Goal: Task Accomplishment & Management: Manage account settings

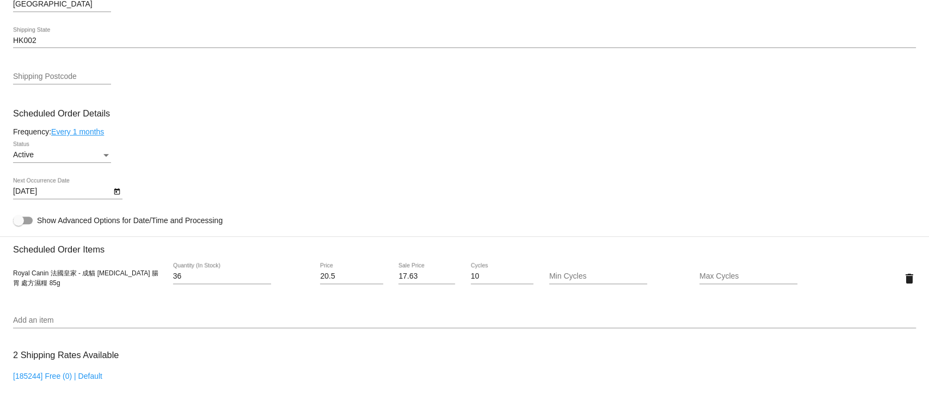
scroll to position [508, 0]
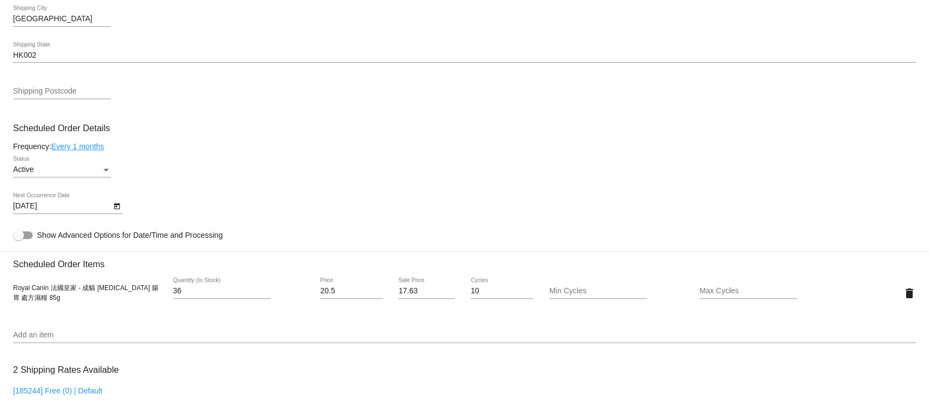
click at [113, 209] on icon "Open calendar" at bounding box center [117, 206] width 8 height 13
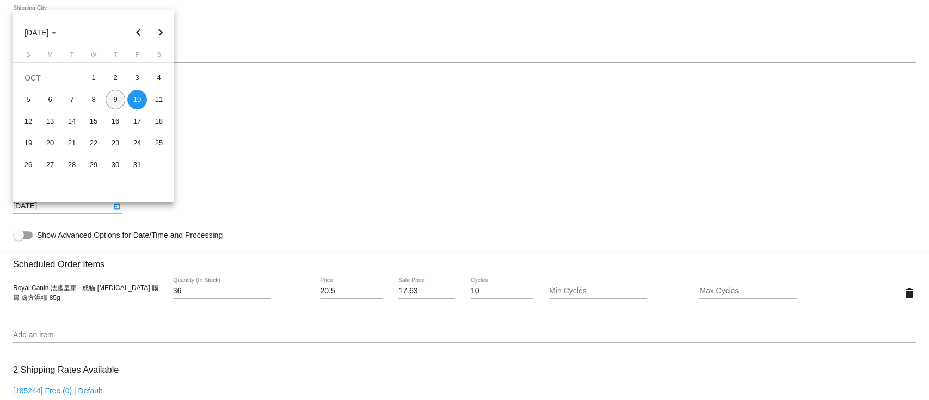
click at [113, 103] on div "9" at bounding box center [116, 100] width 20 height 20
type input "[DATE]"
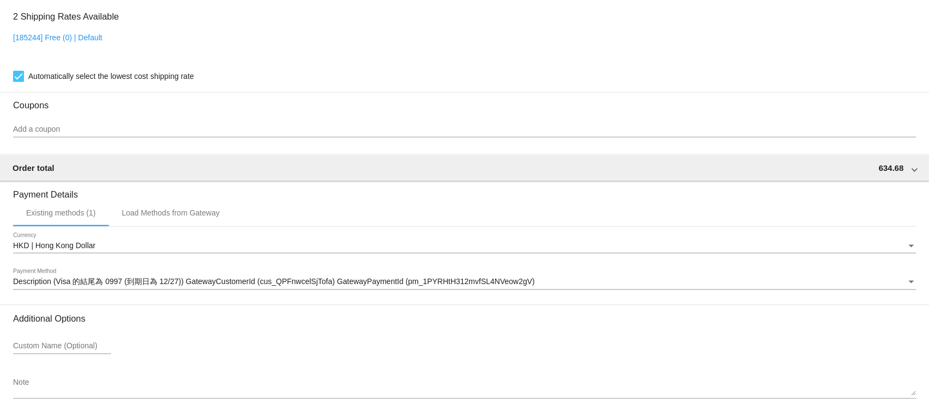
scroll to position [927, 0]
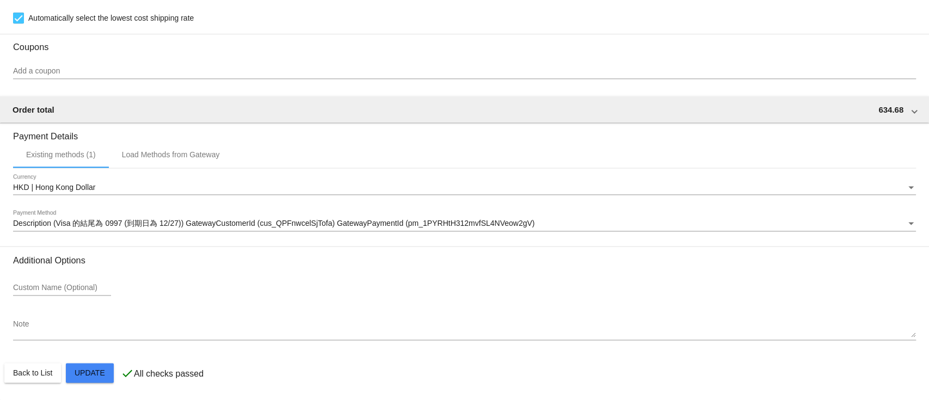
scroll to position [636, 0]
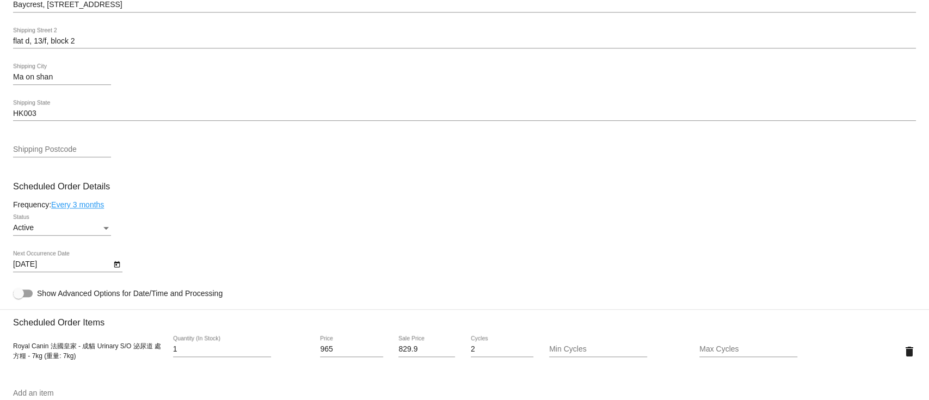
scroll to position [580, 0]
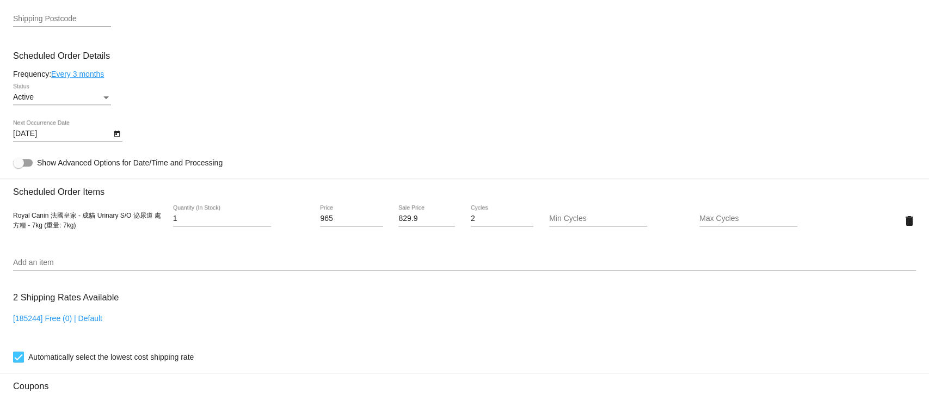
click at [118, 137] on icon "Open calendar" at bounding box center [117, 133] width 8 height 13
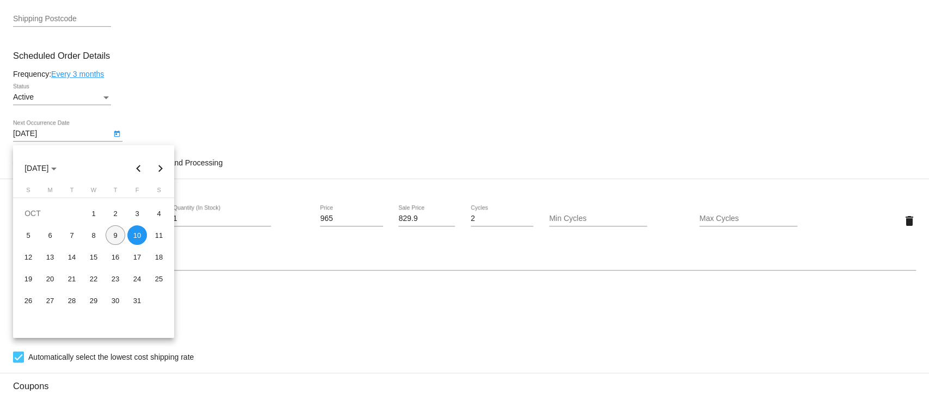
click at [111, 231] on div "9" at bounding box center [116, 235] width 20 height 20
type input "10/9/2025"
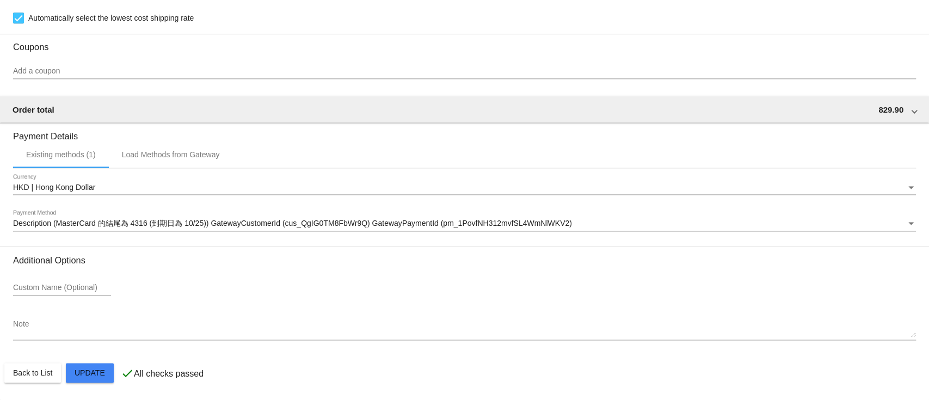
scroll to position [927, 0]
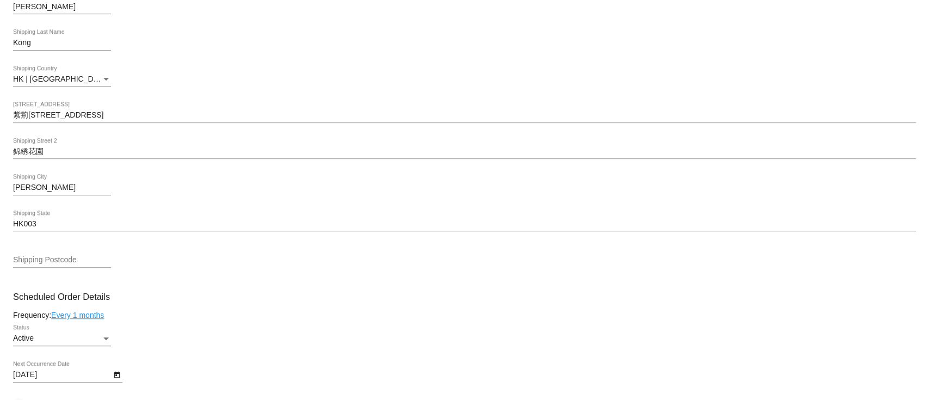
scroll to position [580, 0]
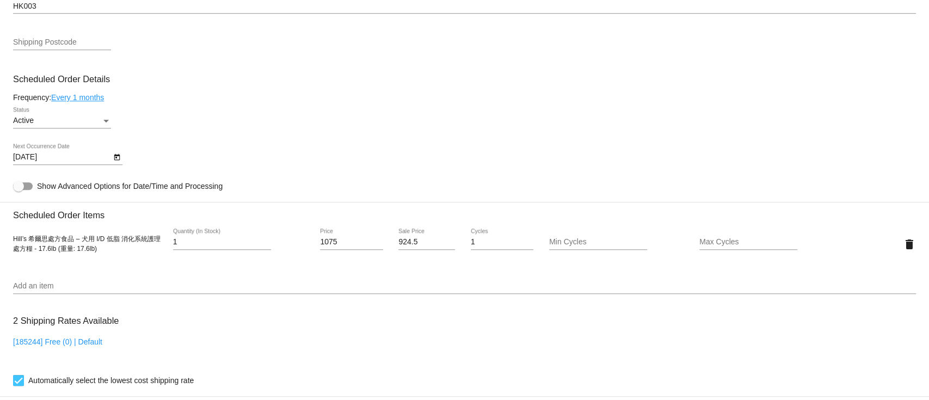
click at [118, 163] on icon "Open calendar" at bounding box center [117, 157] width 8 height 13
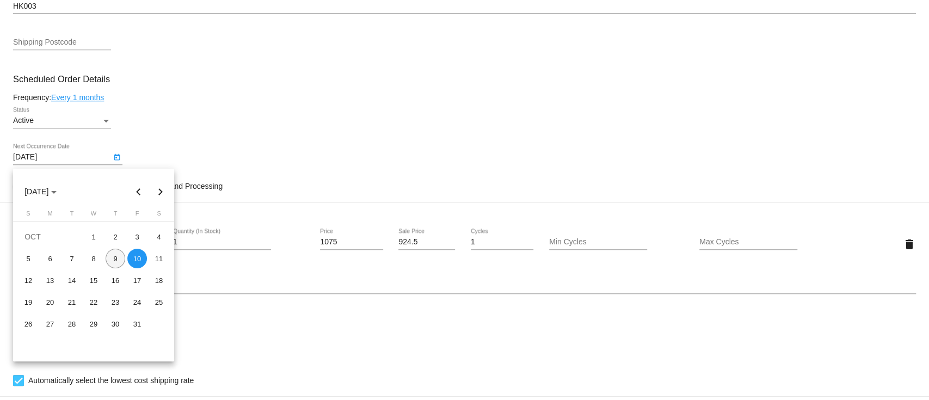
click at [112, 255] on div "9" at bounding box center [116, 259] width 20 height 20
type input "10/9/2025"
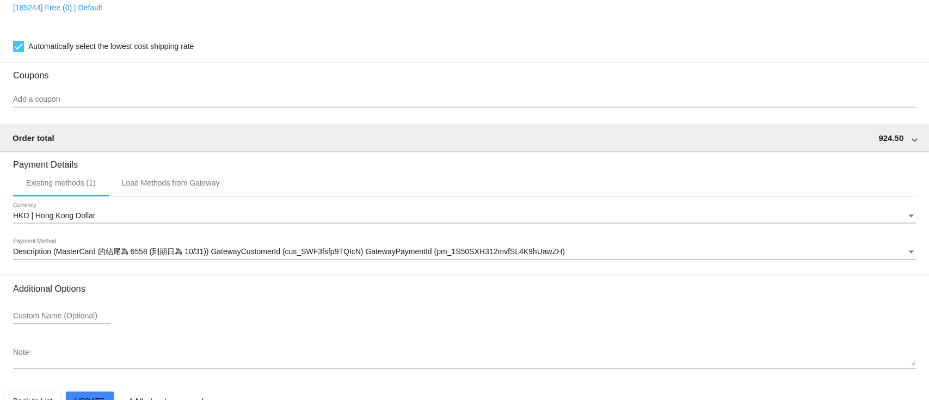
scroll to position [950, 0]
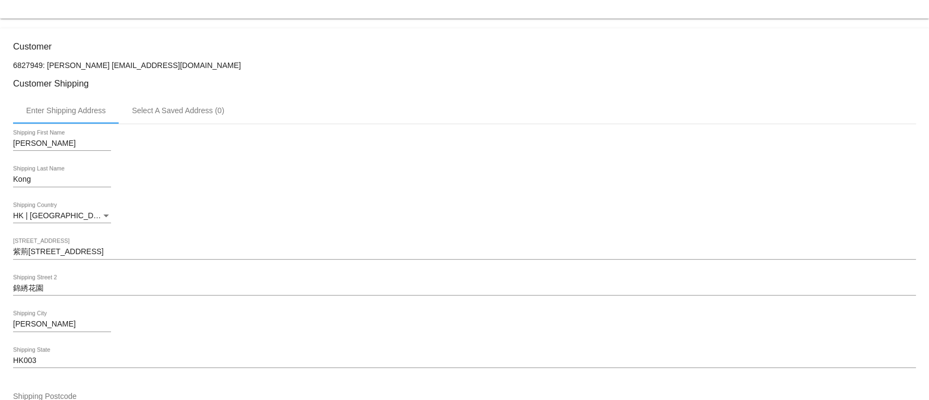
scroll to position [224, 0]
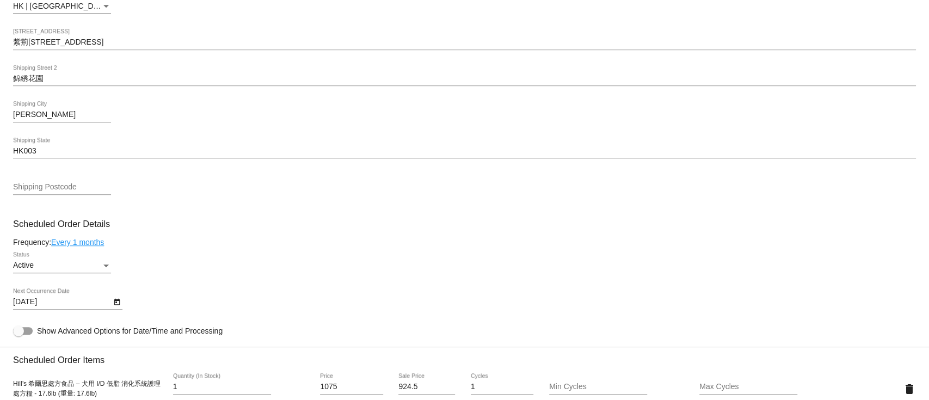
scroll to position [726, 0]
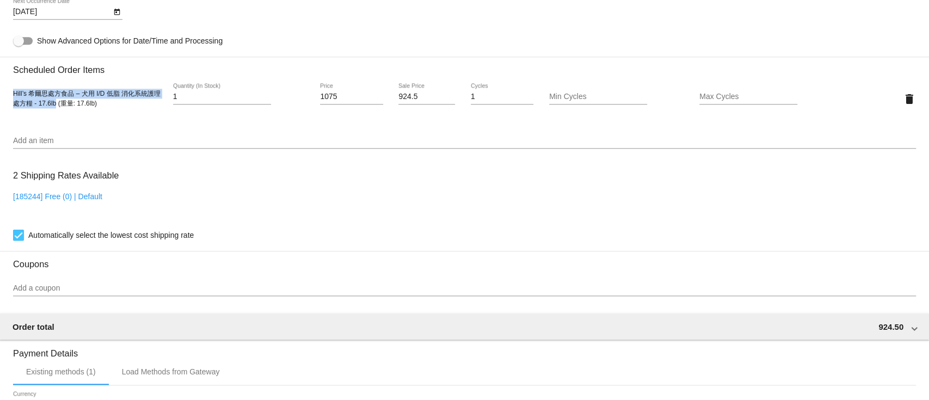
drag, startPoint x: 13, startPoint y: 99, endPoint x: 57, endPoint y: 109, distance: 44.9
click at [57, 107] on span "Hill’s 希爾思處方食品 – 犬用 I/D 低脂 消化系統護理 處方糧 - 17.6lb (重量: 17.6lb)" at bounding box center [87, 98] width 148 height 17
copy span "Hill’s [PERSON_NAME]思處方食品 – 犬用 I/D 低脂 消化系統護理 處方糧 - 17.6lb"
drag, startPoint x: 347, startPoint y: 101, endPoint x: 247, endPoint y: 95, distance: 100.4
click at [247, 95] on div "Hill’s [PERSON_NAME]思處方食品 – 犬用 I/D 低脂 消化系統護理 處方糧 - 17.6lb (重量: 17.6lb) 1 Quanti…" at bounding box center [464, 98] width 903 height 31
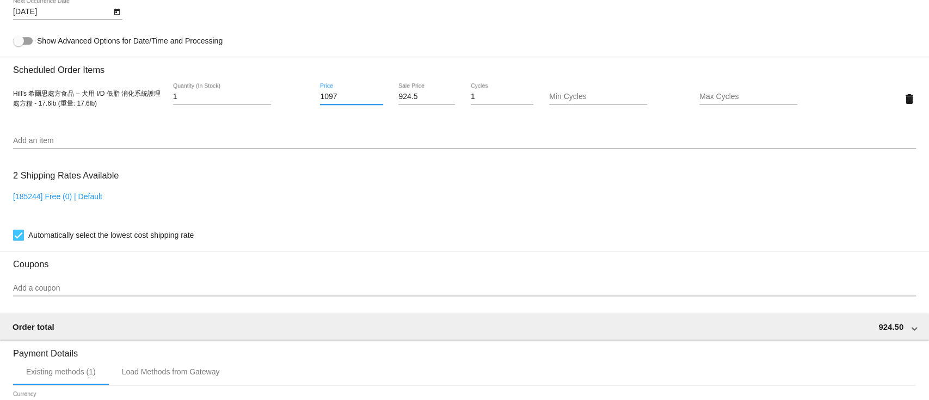
type input "1097"
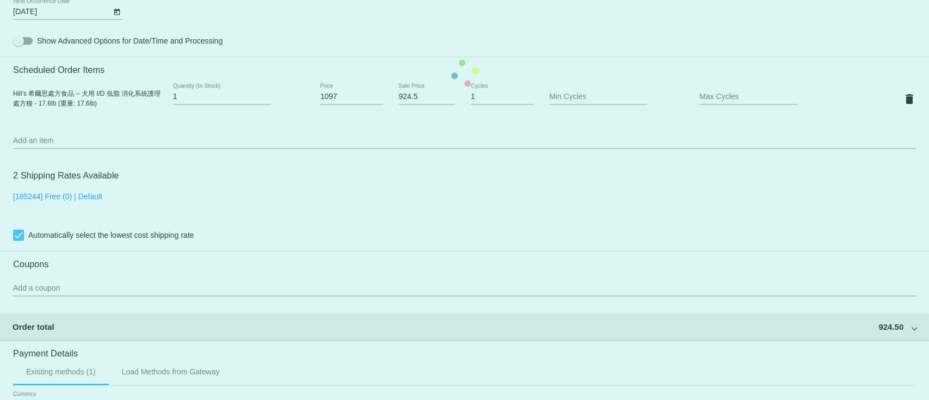
drag, startPoint x: 423, startPoint y: 96, endPoint x: 323, endPoint y: 98, distance: 100.2
click at [323, 98] on mat-card "Customer 6827949: [PERSON_NAME] [EMAIL_ADDRESS][DOMAIN_NAME] Customer Shipping …" at bounding box center [464, 73] width 929 height 1089
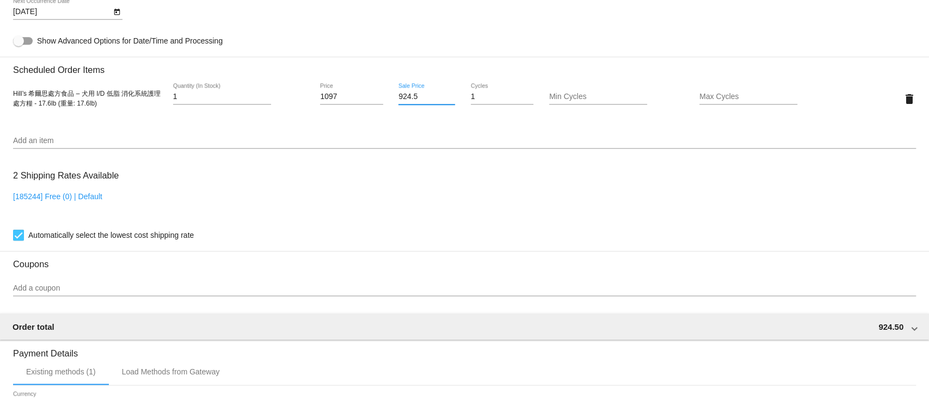
drag, startPoint x: 420, startPoint y: 97, endPoint x: 341, endPoint y: 96, distance: 78.4
click at [341, 96] on div "Hill’s [PERSON_NAME]思處方食品 – 犬用 I/D 低脂 消化系統護理 處方糧 - 17.6lb (重量: 17.6lb) 1 Quanti…" at bounding box center [464, 98] width 903 height 31
type input "943.42"
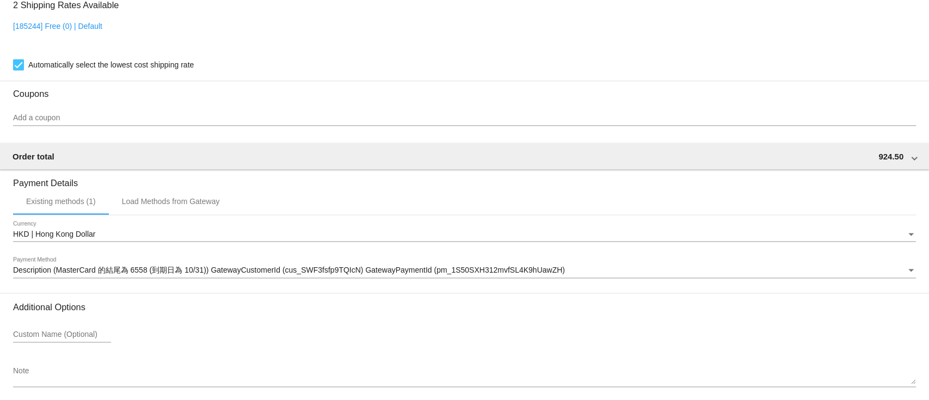
scroll to position [950, 0]
